Goal: Task Accomplishment & Management: Use online tool/utility

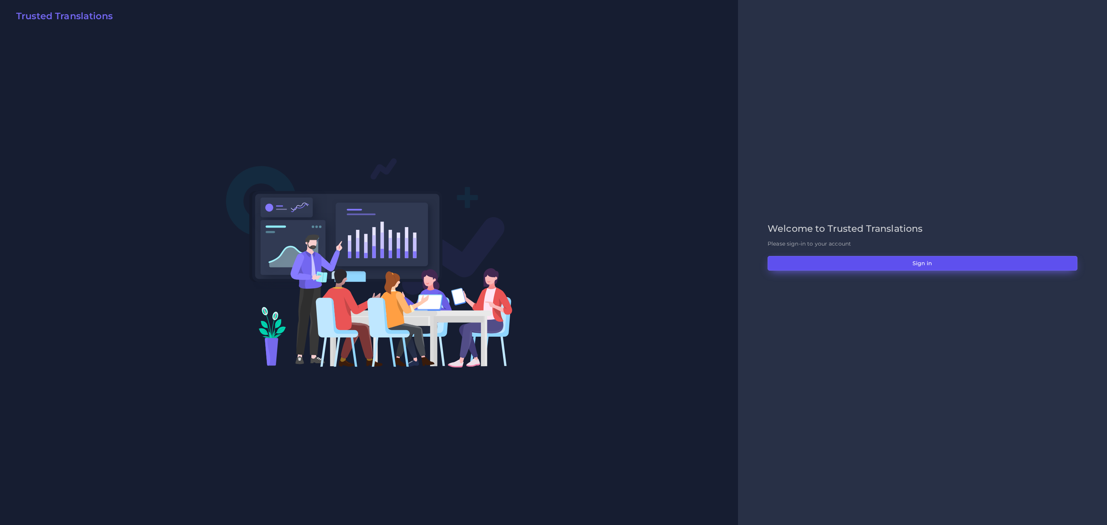
click at [897, 260] on button "Sign in" at bounding box center [922, 263] width 310 height 15
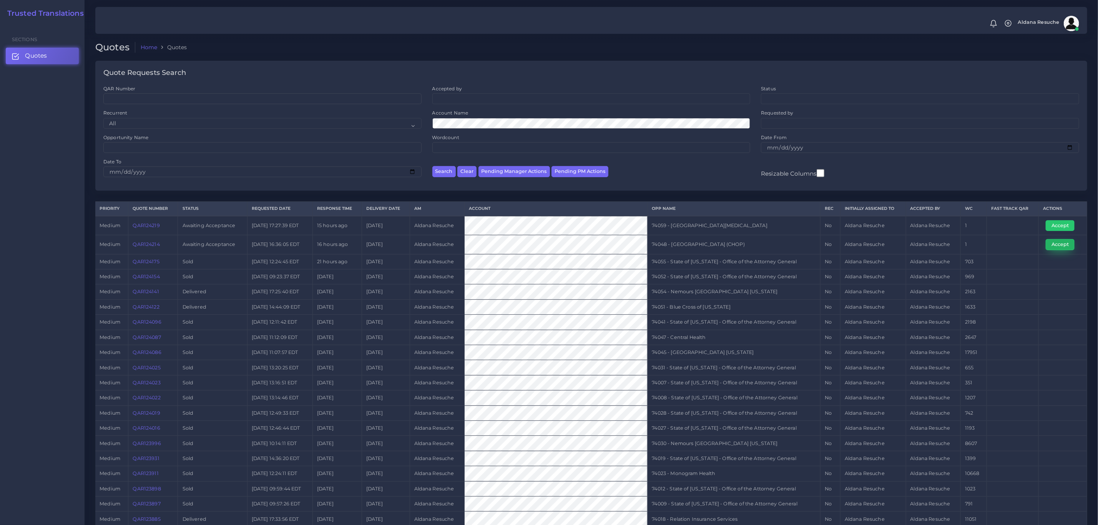
click at [1052, 245] on button "Accept" at bounding box center [1060, 244] width 29 height 11
click at [716, 246] on td "74048 - Children's Hospital of Philadelphia (CHOP)" at bounding box center [733, 244] width 173 height 19
copy tr "74048 - Children's Hospital of Philadelphia (CHOP)"
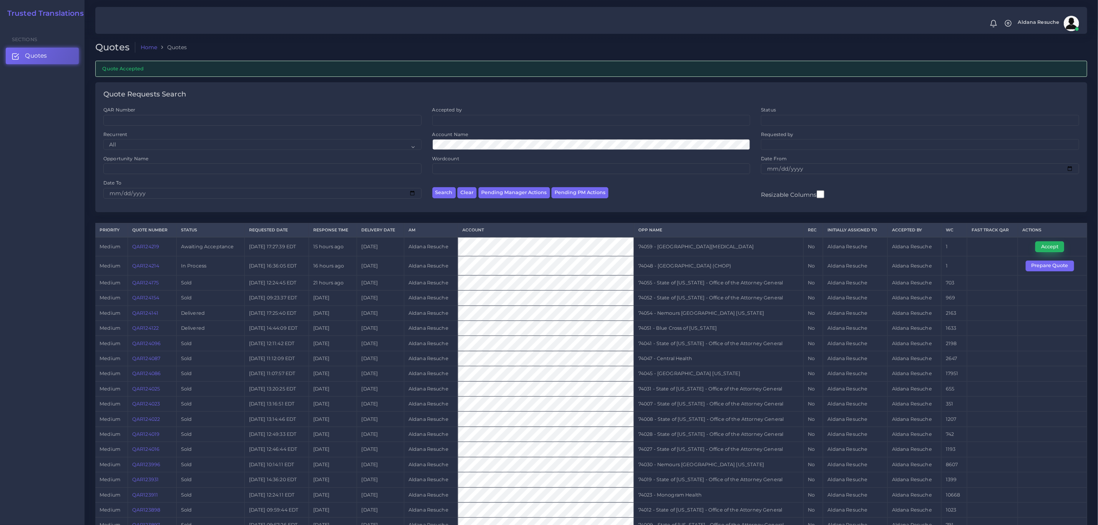
click at [1062, 247] on button "Accept" at bounding box center [1049, 246] width 29 height 11
click at [709, 252] on td "74059 - [GEOGRAPHIC_DATA][MEDICAL_DATA]" at bounding box center [719, 246] width 170 height 19
click at [709, 252] on td "74059 - Karmanos Cancer Center" at bounding box center [719, 246] width 170 height 19
copy tr "74059 - Karmanos Cancer Center"
